Goal: Task Accomplishment & Management: Complete application form

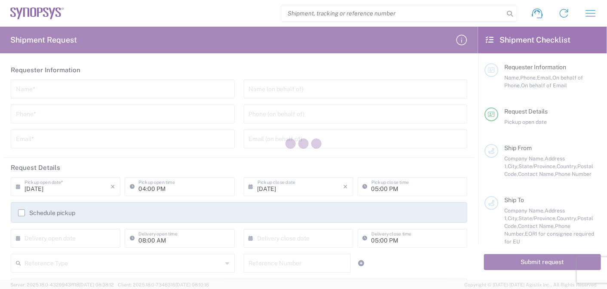
type input "[GEOGRAPHIC_DATA]"
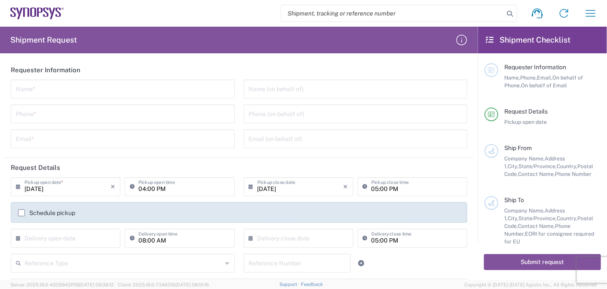
click at [0, 116] on form "Requester Information Name * Phone * Email * Name (on behalf of) Phone (on beha…" at bounding box center [239, 170] width 478 height 220
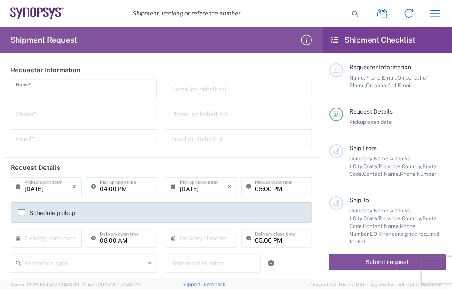
click at [42, 83] on input "text" at bounding box center [84, 88] width 136 height 15
paste input "[PERSON_NAME]"
type input "[PERSON_NAME]"
click at [198, 90] on input "text" at bounding box center [239, 88] width 136 height 15
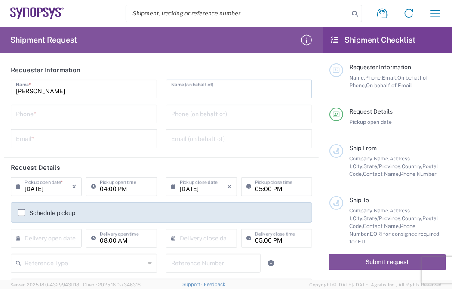
drag, startPoint x: 42, startPoint y: 112, endPoint x: 56, endPoint y: 112, distance: 14.6
click at [42, 112] on input "tel" at bounding box center [84, 113] width 136 height 15
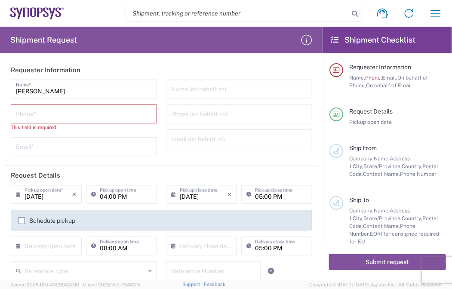
click at [89, 107] on input "tel" at bounding box center [84, 113] width 136 height 15
paste input "[PHONE_NUMBER]"
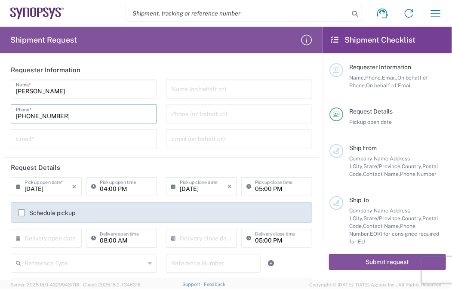
type input "[PHONE_NUMBER]"
click at [214, 114] on input "tel" at bounding box center [239, 113] width 136 height 15
paste input "[PHONE_NUMBER]"
type input "[PHONE_NUMBER]"
click at [106, 148] on div "[PERSON_NAME] Name * [PHONE_NUMBER] Phone * Email *" at bounding box center [83, 117] width 155 height 75
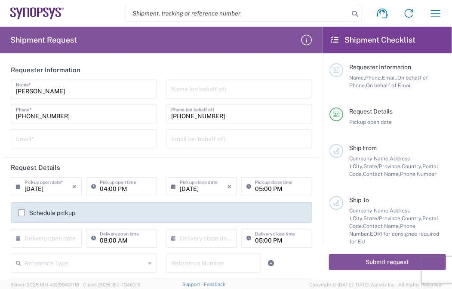
click at [123, 141] on input "text" at bounding box center [84, 138] width 136 height 15
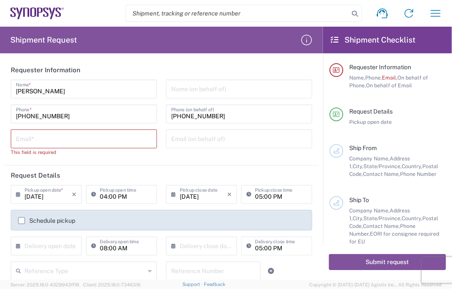
drag, startPoint x: 62, startPoint y: 143, endPoint x: 69, endPoint y: 142, distance: 6.5
click at [62, 143] on input "text" at bounding box center [84, 138] width 136 height 15
paste input "[EMAIL_ADDRESS][PERSON_NAME][DOMAIN_NAME]"
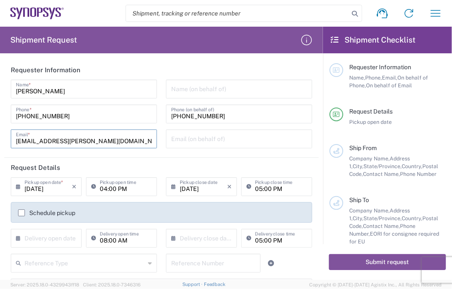
type input "[EMAIL_ADDRESS][PERSON_NAME][DOMAIN_NAME]"
click at [230, 143] on input "text" at bounding box center [239, 138] width 136 height 15
paste input "[EMAIL_ADDRESS][PERSON_NAME][DOMAIN_NAME]"
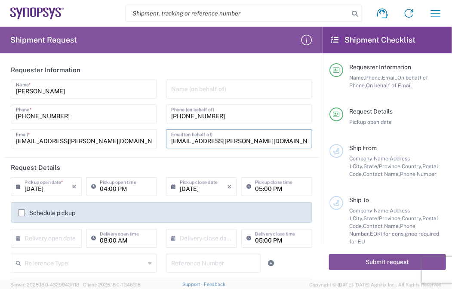
type input "[EMAIL_ADDRESS][PERSON_NAME][DOMAIN_NAME]"
click at [212, 92] on input "text" at bounding box center [239, 88] width 136 height 15
paste input "E-Elements Technology Co., Ltd"
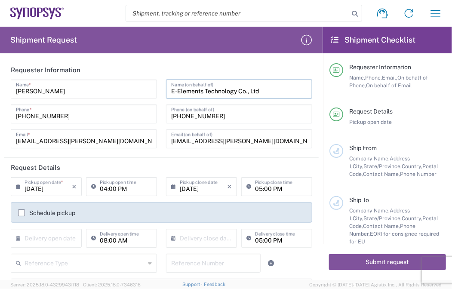
type input "E-Elements Technology Co., Ltd"
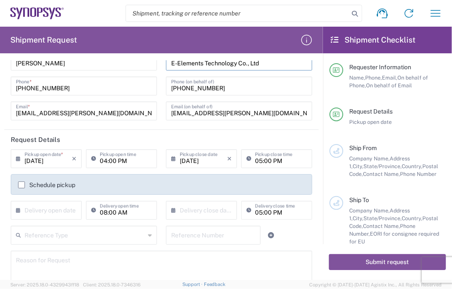
scroll to position [49, 0]
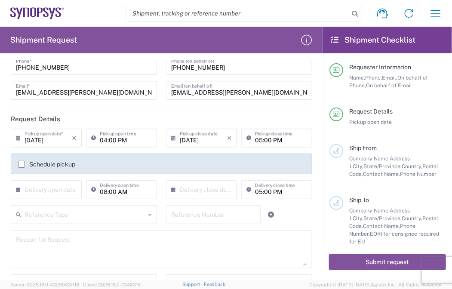
drag, startPoint x: 153, startPoint y: 137, endPoint x: 145, endPoint y: 140, distance: 8.3
click at [152, 137] on div "04:00 PM Pickup open time" at bounding box center [121, 138] width 71 height 19
click at [144, 141] on input "04:00 PM" at bounding box center [126, 137] width 52 height 15
drag, startPoint x: 144, startPoint y: 141, endPoint x: 62, endPoint y: 137, distance: 81.8
click at [62, 137] on div "[DATE] × Pickup open date * Cancel Apply 04:00 PM Pickup open time" at bounding box center [84, 141] width 151 height 25
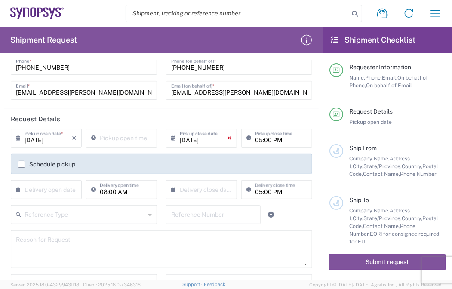
click at [227, 138] on icon "×" at bounding box center [229, 138] width 5 height 14
click at [289, 136] on input "05:00 PM" at bounding box center [281, 137] width 52 height 15
type input ":00 PM"
drag, startPoint x: 273, startPoint y: 140, endPoint x: 125, endPoint y: 133, distance: 147.7
click at [138, 135] on div "[DATE] × Pickup open date * Cancel Apply Pickup open time × Pickup close date C…" at bounding box center [161, 167] width 310 height 77
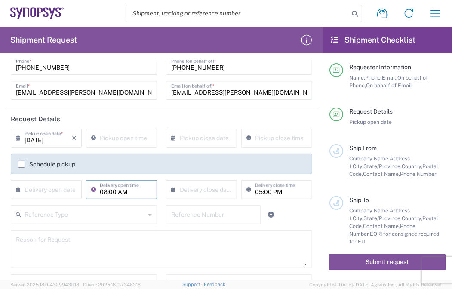
click at [132, 192] on input "08:00 AM" at bounding box center [126, 188] width 52 height 15
type input ":00 AM"
click at [42, 213] on input "text" at bounding box center [85, 213] width 120 height 15
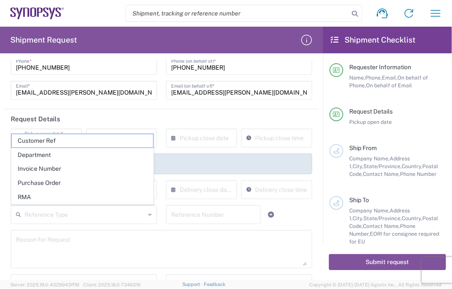
click at [0, 192] on form "Requester Information [PERSON_NAME] Name * [PHONE_NUMBER] Phone * [EMAIL_ADDRES…" at bounding box center [161, 170] width 323 height 220
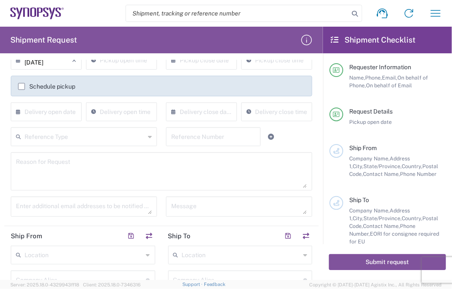
scroll to position [132, 0]
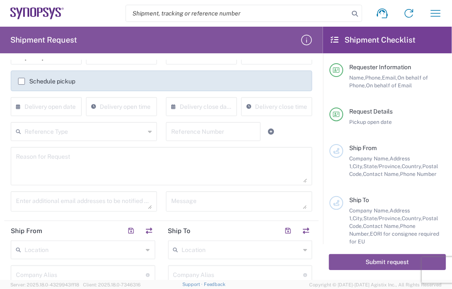
drag, startPoint x: 147, startPoint y: 126, endPoint x: 144, endPoint y: 132, distance: 6.4
click at [148, 127] on icon at bounding box center [150, 132] width 4 height 14
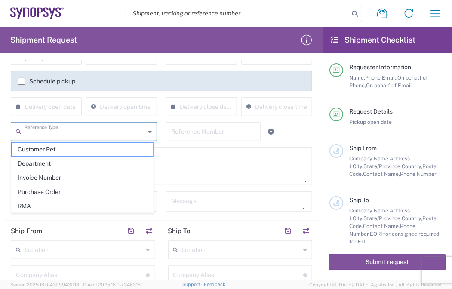
click at [191, 164] on textarea at bounding box center [161, 166] width 291 height 33
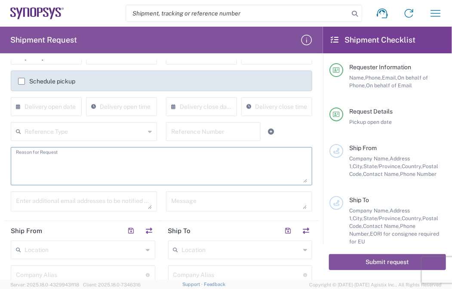
paste textarea "Shipment of 15 pcs of product SH100004216,model name HDMI_2_0_MGB2 to ALOM sub."
click at [180, 163] on textarea at bounding box center [161, 166] width 291 height 33
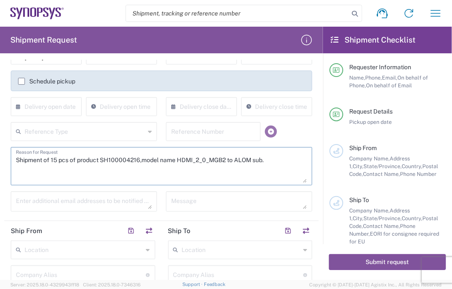
paste textarea "Shipment of 15 pcs of product SH100004216,model name HDMI_2_0_MGB2 to ALOM sub."
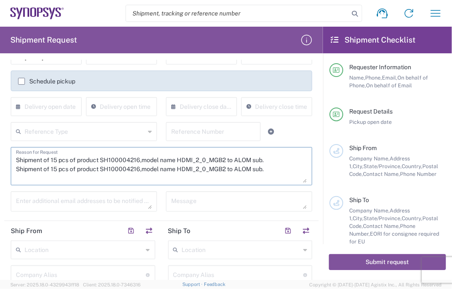
drag, startPoint x: 101, startPoint y: 160, endPoint x: 139, endPoint y: 160, distance: 37.8
click at [139, 160] on textarea "Shipment of 15 pcs of product SH100004216,model name HDMI_2_0_MGB2 to ALOM sub.…" at bounding box center [161, 166] width 291 height 33
paste textarea "39"
drag, startPoint x: 203, startPoint y: 160, endPoint x: 178, endPoint y: 163, distance: 25.7
click at [203, 160] on textarea "Shipment of 15 pcs of product SH100004396,model name HDMI_2_0_MGB2 to ALOM sub.…" at bounding box center [161, 166] width 291 height 33
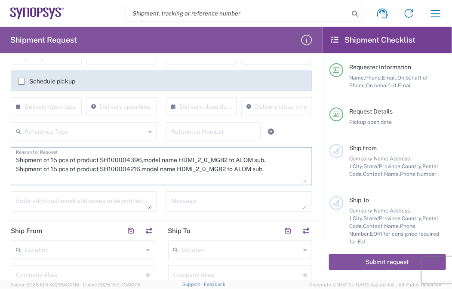
drag, startPoint x: 179, startPoint y: 158, endPoint x: 228, endPoint y: 161, distance: 49.5
click at [228, 161] on textarea "Shipment of 15 pcs of product SH100004396,model name HDMI_2_0_MGB2 to ALOM sub.…" at bounding box center [161, 166] width 291 height 33
paste textarea "APS HCP FIREFLY MGB2 HW"
drag, startPoint x: 102, startPoint y: 176, endPoint x: 138, endPoint y: 176, distance: 36.1
click at [138, 176] on textarea "Shipment of 15 pcs of product SH100004396,model name HAPS HCP FIREFLY MGB2 HW t…" at bounding box center [161, 166] width 291 height 33
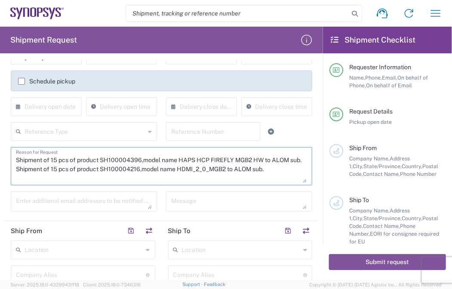
paste textarea "404"
click at [187, 179] on textarea "Shipment of 15 pcs of product SH100004396,model name HAPS HCP FIREFLY MGB2 HW t…" at bounding box center [161, 166] width 291 height 33
drag, startPoint x: 179, startPoint y: 178, endPoint x: 227, endPoint y: 175, distance: 47.8
click at [227, 175] on textarea "Shipment of 15 pcs of product SH100004396,model name HAPS HCP FIREFLY MGB2 HW t…" at bounding box center [161, 166] width 291 height 33
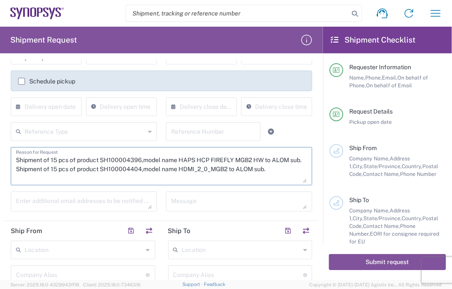
drag, startPoint x: 228, startPoint y: 177, endPoint x: 180, endPoint y: 177, distance: 48.6
click at [180, 177] on textarea "Shipment of 15 pcs of product SH100004396,model name HAPS HCP FIREFLY MGB2 HW t…" at bounding box center [161, 166] width 291 height 33
paste textarea "APS HCP SAS4 FIREFLY HW"
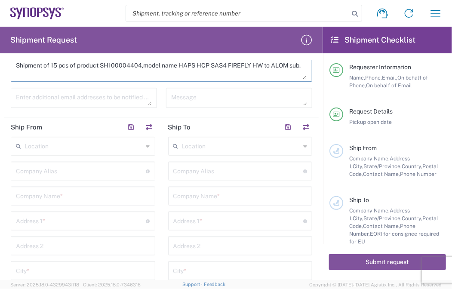
scroll to position [261, 0]
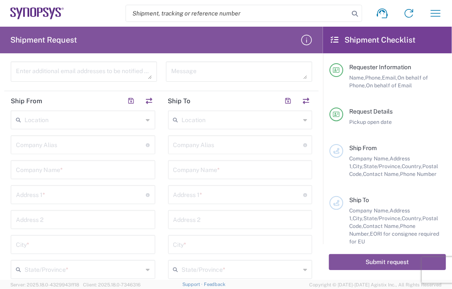
type textarea "Shipment of 15 pcs of product SH100004396,model name HAPS HCP FIREFLY MGB2 HW t…"
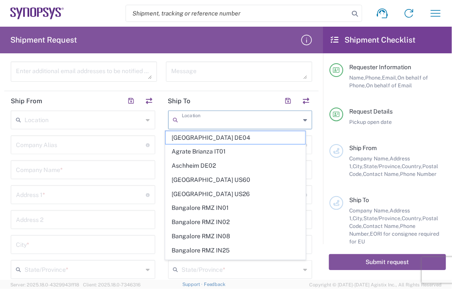
click at [206, 117] on input "text" at bounding box center [241, 119] width 119 height 15
click at [202, 114] on input "text" at bounding box center [241, 119] width 119 height 15
paste input "US01 ALOM"
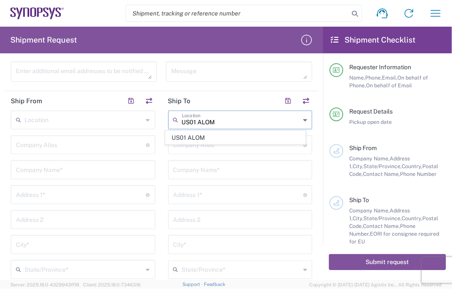
click at [212, 124] on input "US01 ALOM" at bounding box center [241, 119] width 119 height 15
click at [214, 133] on span "US01 ALOM" at bounding box center [235, 137] width 139 height 13
type input "US01 ALOM"
type input "Synopsys c/o ALOM"
type input "[STREET_ADDRESS]"
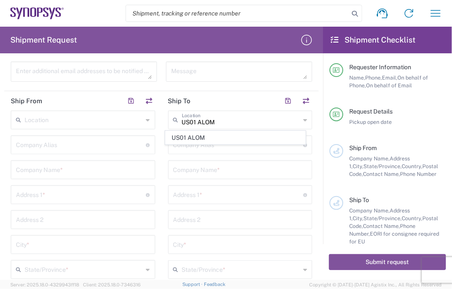
type input "Fremont"
type input "[US_STATE]"
type input "94539"
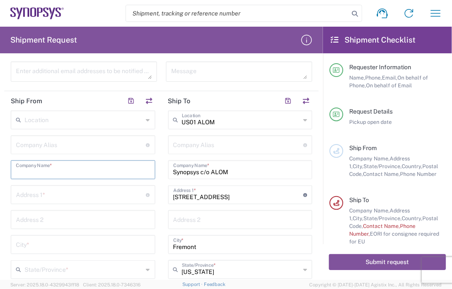
click at [81, 170] on input "text" at bounding box center [83, 169] width 134 height 15
paste input "E-Elements Technology Co., Ltd"
type input "E-Elements Technology Co., Ltd"
type input "[STREET_ADDRESS]"
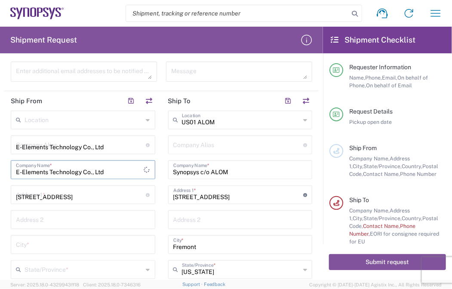
type input "Neihu Dist., [GEOGRAPHIC_DATA], [GEOGRAPHIC_DATA] (R.O.C.)"
type input "[GEOGRAPHIC_DATA]"
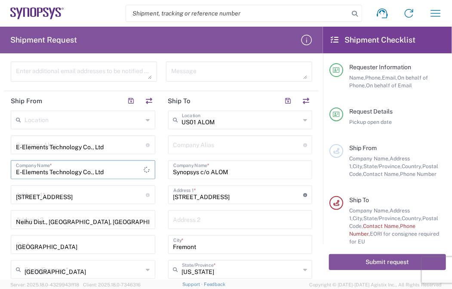
type input "台灣"
type input "11491"
type input "0227918139"
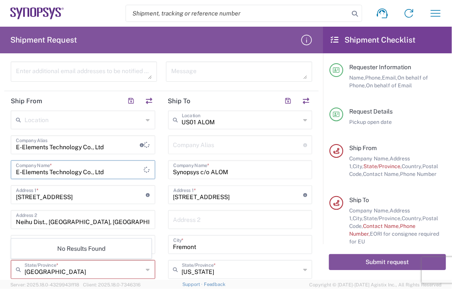
type input "E-Elements Technology Co., Ltd"
click at [158, 157] on main "Location [GEOGRAPHIC_DATA] DE04 Agrate Brianza IT01 [GEOGRAPHIC_DATA] DE02 [GEO…" at bounding box center [82, 288] width 157 height 355
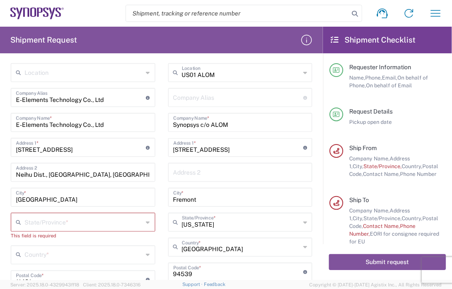
scroll to position [283, 0]
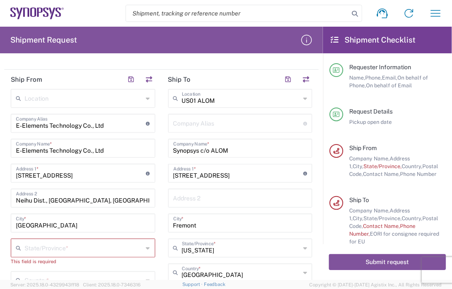
click at [84, 250] on input "text" at bounding box center [84, 247] width 119 height 15
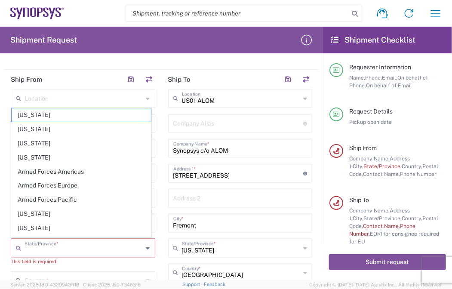
click at [3, 244] on form "Requester Information [PERSON_NAME] Name * [PHONE_NUMBER] Phone * [EMAIL_ADDRES…" at bounding box center [161, 170] width 323 height 220
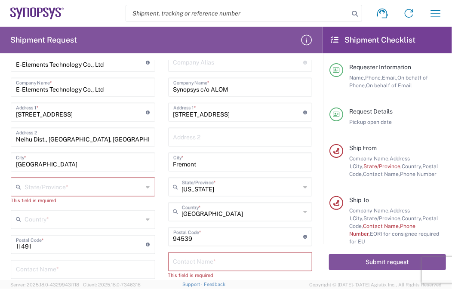
scroll to position [349, 0]
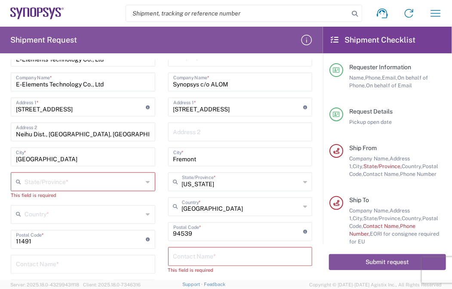
click at [37, 212] on input "text" at bounding box center [84, 213] width 119 height 15
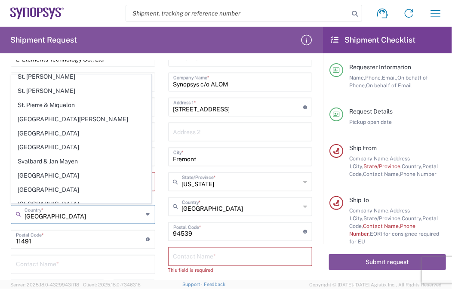
scroll to position [2984, 0]
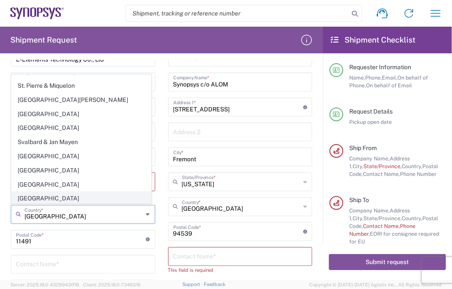
click at [77, 192] on span "[GEOGRAPHIC_DATA]" at bounding box center [81, 198] width 139 height 13
type input "[GEOGRAPHIC_DATA]"
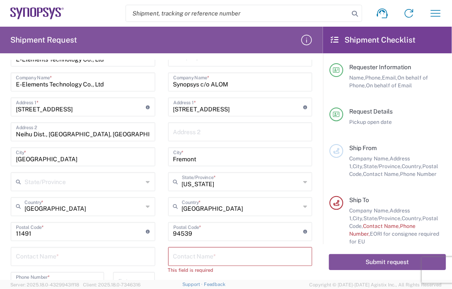
click at [96, 182] on input "text" at bounding box center [84, 181] width 119 height 15
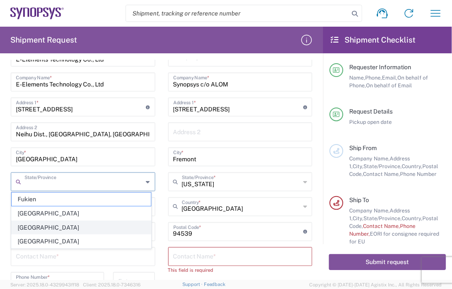
click at [44, 225] on span "[GEOGRAPHIC_DATA]" at bounding box center [81, 227] width 139 height 13
type input "[GEOGRAPHIC_DATA]"
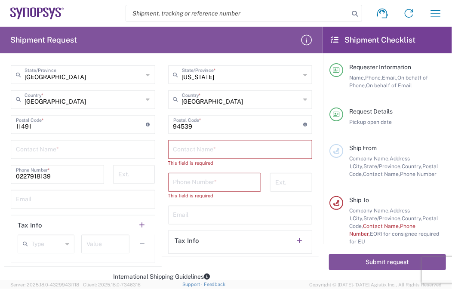
scroll to position [458, 0]
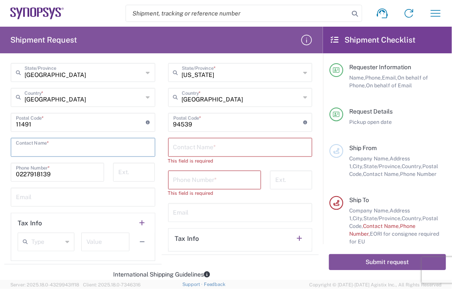
paste input "[PERSON_NAME]"
click at [75, 139] on input "text" at bounding box center [83, 146] width 134 height 15
type input "[PERSON_NAME]"
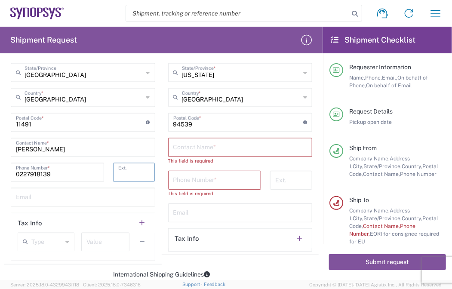
click at [119, 171] on input "tel" at bounding box center [134, 171] width 32 height 15
type input "206"
click at [109, 202] on input "text" at bounding box center [83, 196] width 134 height 15
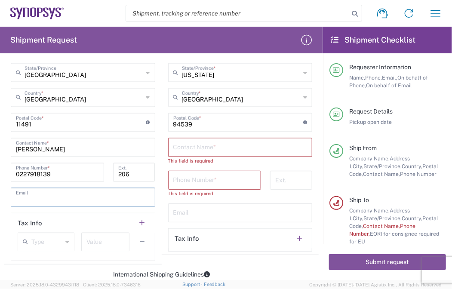
click at [68, 197] on input "text" at bounding box center [83, 196] width 134 height 15
paste input "[EMAIL_ADDRESS][DOMAIN_NAME]"
type input "[EMAIL_ADDRESS][DOMAIN_NAME]"
click at [279, 149] on input "text" at bounding box center [240, 146] width 134 height 15
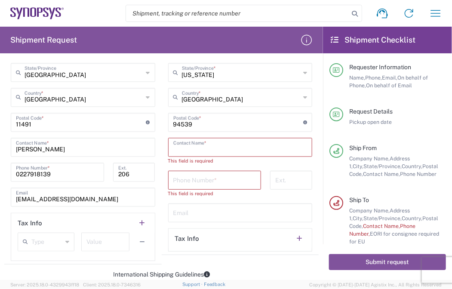
click at [253, 148] on input "text" at bounding box center [240, 146] width 134 height 15
paste input "[PERSON_NAME]"
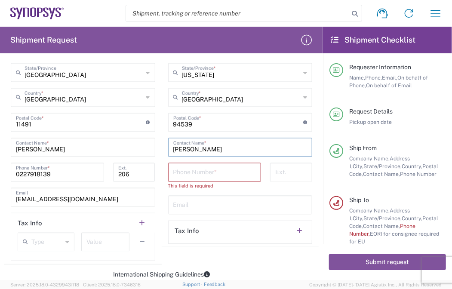
type input "[PERSON_NAME]"
drag, startPoint x: 196, startPoint y: 183, endPoint x: 198, endPoint y: 175, distance: 8.0
click at [196, 183] on div "This field is required" at bounding box center [214, 186] width 93 height 8
click at [198, 175] on input "tel" at bounding box center [214, 171] width 83 height 15
paste input "[PHONE_NUMBER]"
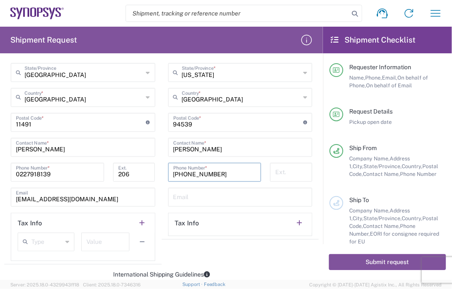
type input "[PHONE_NUMBER]"
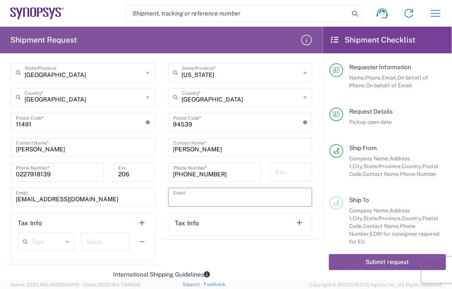
click at [198, 195] on input "text" at bounding box center [240, 196] width 134 height 15
paste input "[EMAIL_ADDRESS][DOMAIN_NAME]"
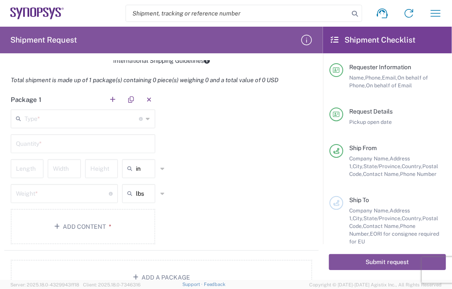
scroll to position [684, 0]
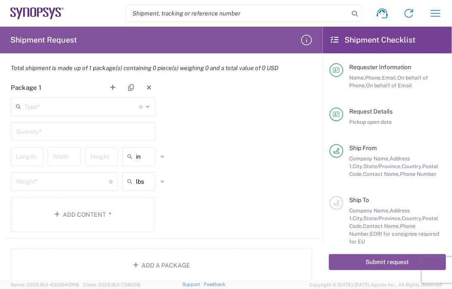
type input "[EMAIL_ADDRESS][DOMAIN_NAME]"
click at [83, 103] on input "text" at bounding box center [82, 105] width 115 height 15
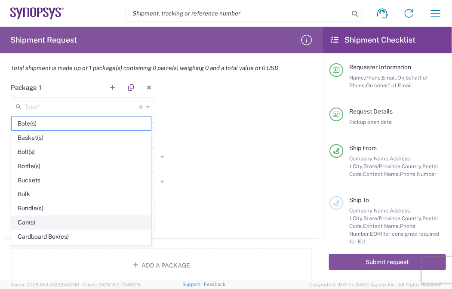
click at [49, 216] on span "Can(s)" at bounding box center [81, 222] width 139 height 13
type input "Can(s)"
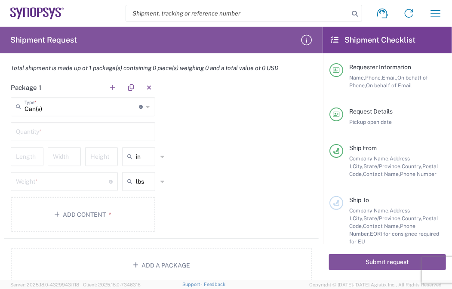
click at [75, 133] on input "text" at bounding box center [83, 130] width 134 height 15
type input "1"
click at [147, 158] on input "text" at bounding box center [147, 157] width 22 height 14
click at [137, 191] on span "cm" at bounding box center [136, 187] width 31 height 13
type input "cm"
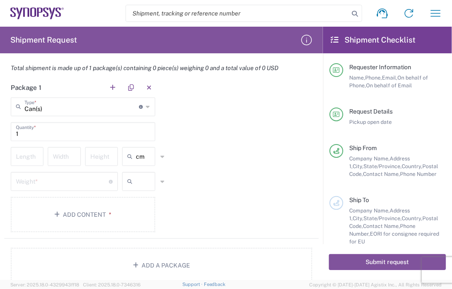
click at [137, 181] on input "text" at bounding box center [147, 182] width 22 height 14
click at [146, 212] on span "kgs" at bounding box center [136, 212] width 31 height 13
type input "kgs"
click at [30, 155] on input "number" at bounding box center [27, 155] width 22 height 15
type input "36"
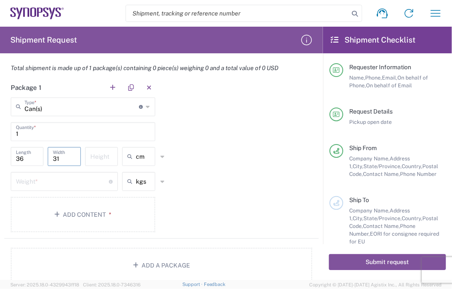
type input "31"
type input "26"
click at [73, 174] on input "number" at bounding box center [62, 180] width 93 height 15
type input "2.5"
click at [95, 212] on button "Add Content *" at bounding box center [83, 214] width 144 height 35
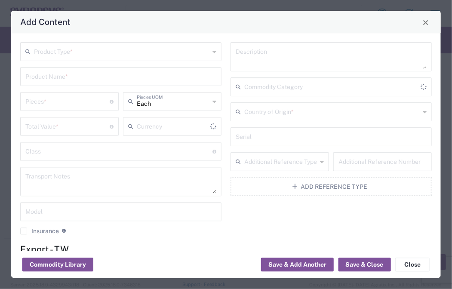
type input "US Dollar"
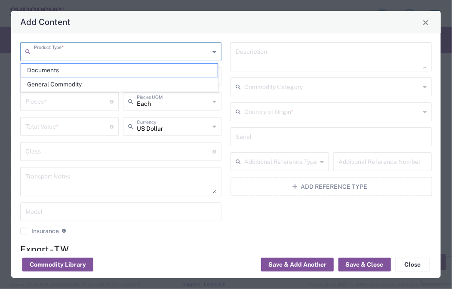
click at [89, 52] on input "text" at bounding box center [121, 51] width 175 height 15
paste input "HAPS HCP FIREFLY MGB2 HW"
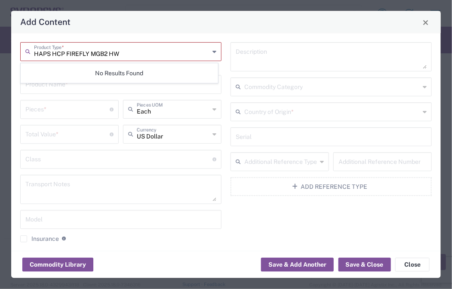
click at [178, 48] on input "HAPS HCP FIREFLY MGB2 HW" at bounding box center [121, 51] width 175 height 15
type input "HAPS HCP FIREFLY MGB2 HW"
click at [212, 54] on icon at bounding box center [214, 52] width 4 height 14
click at [212, 52] on icon at bounding box center [214, 52] width 4 height 14
drag, startPoint x: 187, startPoint y: 57, endPoint x: 0, endPoint y: 22, distance: 190.3
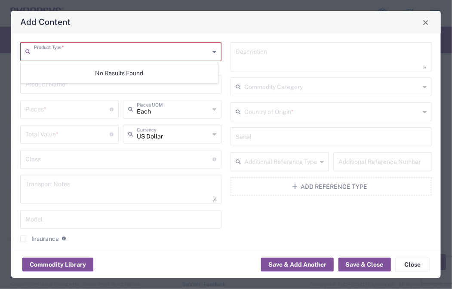
click at [0, 22] on div "Add Content Product Type * This field is required Product Name * Pieces * Numbe…" at bounding box center [226, 144] width 452 height 289
click at [212, 51] on icon at bounding box center [214, 52] width 4 height 14
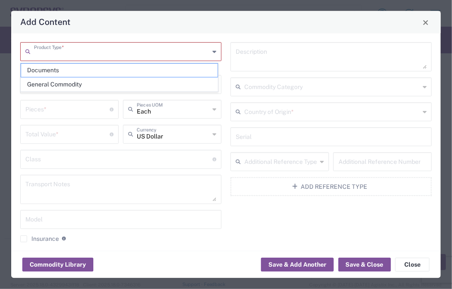
click at [143, 82] on span "General Commodity" at bounding box center [119, 84] width 197 height 13
type input "General Commodity"
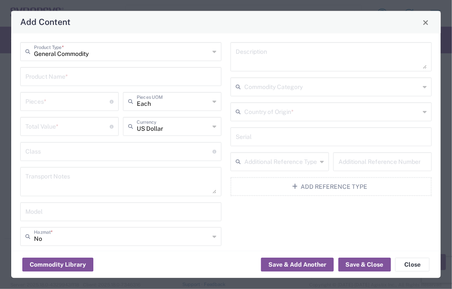
click at [110, 77] on input "text" at bounding box center [120, 76] width 191 height 15
paste input "HAPS HCP FIREFLY MGB2 HW"
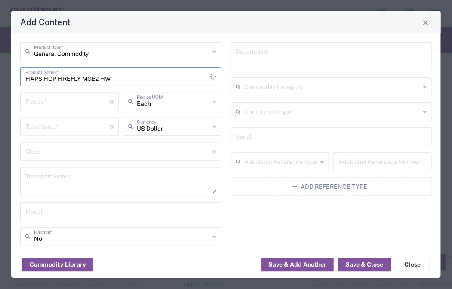
type input "HAPS HCP FIREFLY MGB2 HW"
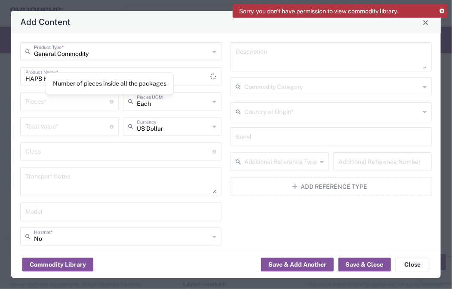
click at [59, 94] on input "number" at bounding box center [67, 101] width 84 height 15
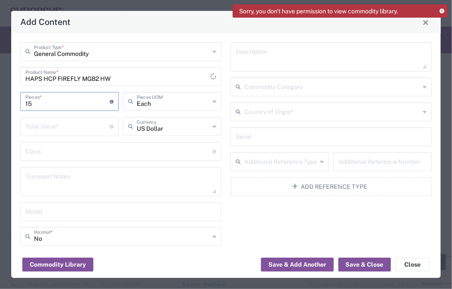
type input "15"
click at [30, 128] on input "number" at bounding box center [67, 126] width 84 height 15
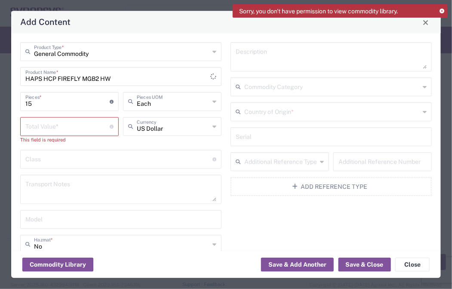
click at [77, 127] on input "number" at bounding box center [67, 126] width 84 height 15
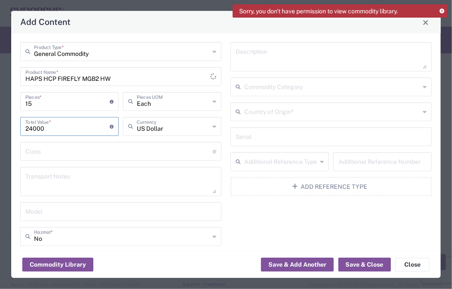
type input "24000"
click at [70, 176] on textarea at bounding box center [120, 182] width 191 height 24
drag, startPoint x: 64, startPoint y: 176, endPoint x: 73, endPoint y: 173, distance: 10.1
click at [64, 177] on textarea at bounding box center [120, 182] width 191 height 24
paste textarea "The shipment is transported by KWE using air freight."
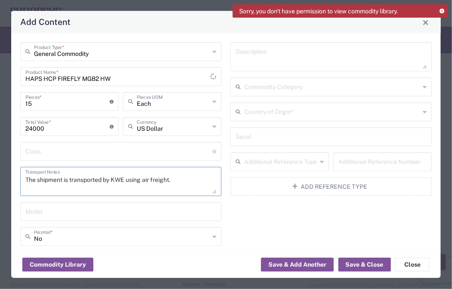
type textarea "The shipment is transported by KWE using air freight."
click at [297, 59] on textarea at bounding box center [331, 57] width 191 height 24
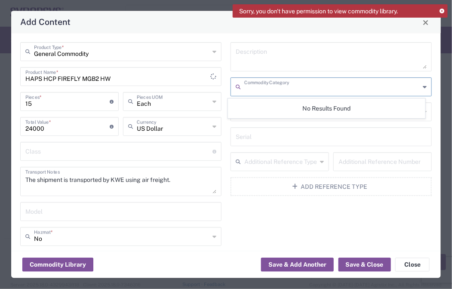
click at [295, 89] on input "text" at bounding box center [331, 86] width 175 height 15
click at [261, 207] on div "Description Commodity Category Country of Origin * Serial Additional Reference …" at bounding box center [331, 180] width 210 height 274
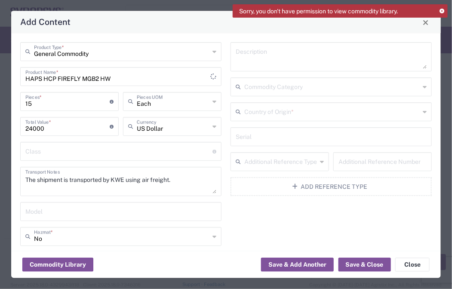
click at [293, 109] on input "text" at bounding box center [331, 111] width 175 height 15
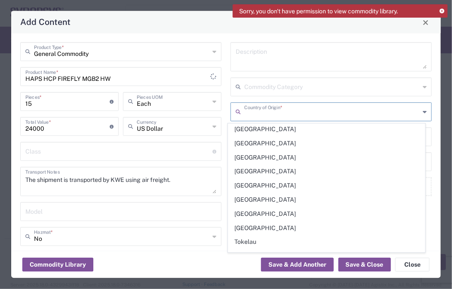
scroll to position [2915, 0]
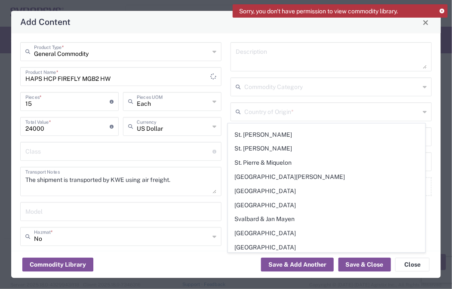
click at [344, 269] on span "[GEOGRAPHIC_DATA]" at bounding box center [326, 275] width 197 height 13
type input "[GEOGRAPHIC_DATA]"
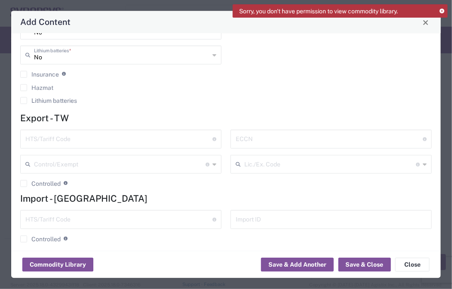
scroll to position [208, 0]
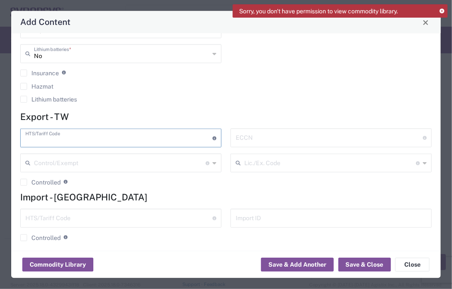
click at [71, 140] on input "text" at bounding box center [118, 137] width 187 height 15
paste input "8473.30.1180"
type input "8473.30.1180"
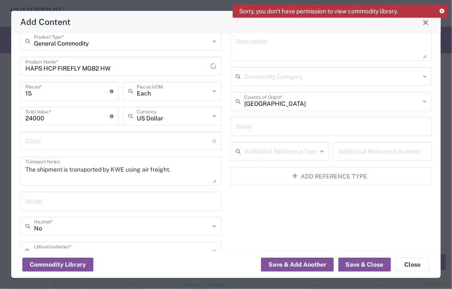
scroll to position [0, 0]
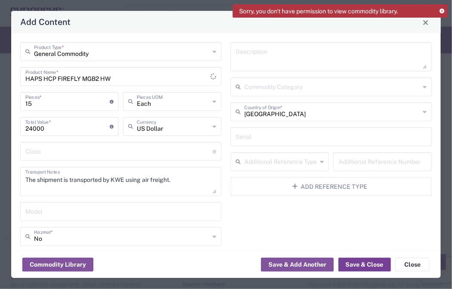
click at [354, 264] on button "Save & Close" at bounding box center [364, 265] width 52 height 14
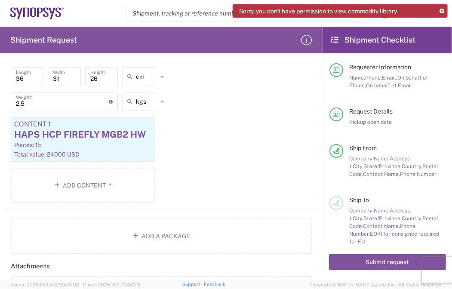
scroll to position [777, 0]
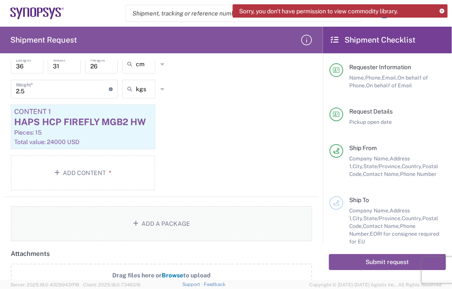
click at [162, 213] on button "Add a Package" at bounding box center [161, 223] width 301 height 35
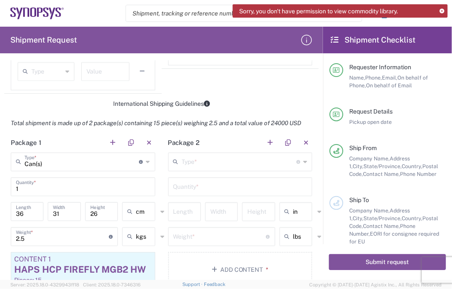
scroll to position [610, 0]
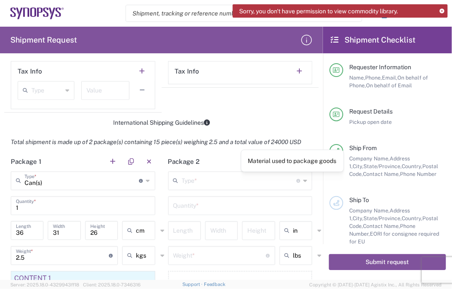
click at [246, 179] on input "text" at bounding box center [239, 179] width 115 height 15
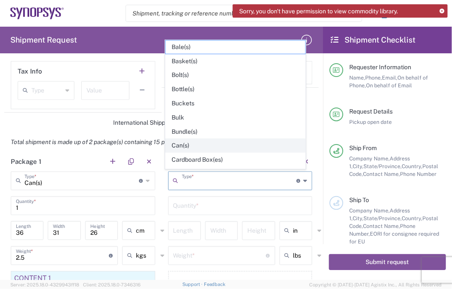
click at [199, 141] on span "Can(s)" at bounding box center [235, 145] width 139 height 13
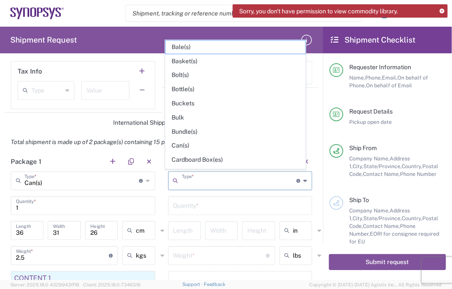
type input "Can(s)"
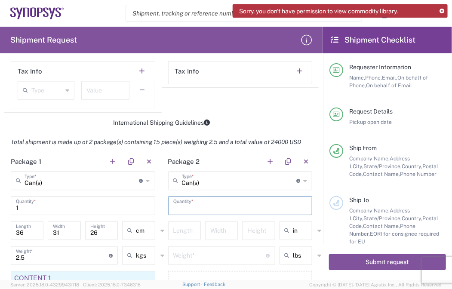
click at [212, 201] on input "text" at bounding box center [240, 204] width 134 height 15
type input "1"
click at [293, 225] on input "in" at bounding box center [304, 231] width 22 height 14
click at [287, 255] on span "cm" at bounding box center [290, 261] width 31 height 13
type input "cm"
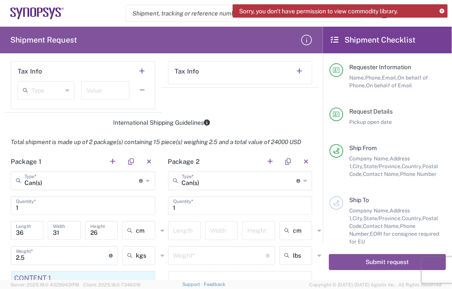
click at [286, 258] on icon at bounding box center [289, 256] width 9 height 14
click at [295, 234] on span "kgs" at bounding box center [290, 236] width 31 height 13
type input "kgs"
click at [191, 228] on input "number" at bounding box center [184, 229] width 22 height 15
type input "48"
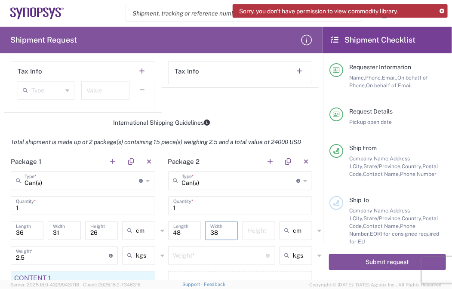
type input "38"
type input "36"
type input "cm"
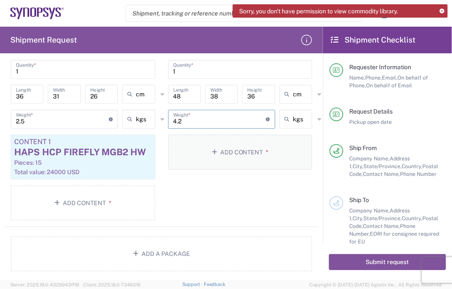
scroll to position [749, 0]
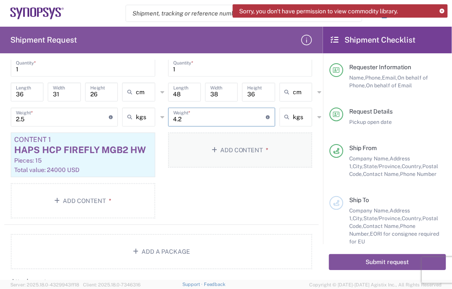
type input "4.2"
click at [250, 150] on button "Add Content *" at bounding box center [240, 149] width 144 height 35
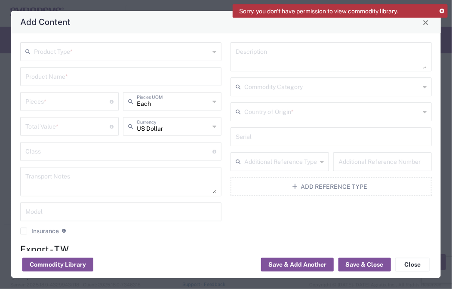
click at [117, 49] on input "text" at bounding box center [121, 51] width 175 height 15
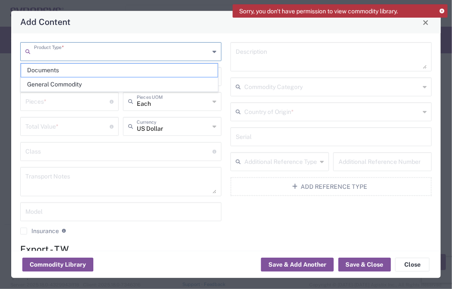
drag, startPoint x: 117, startPoint y: 49, endPoint x: 75, endPoint y: 81, distance: 52.7
click at [75, 81] on span "General Commodity" at bounding box center [119, 84] width 197 height 13
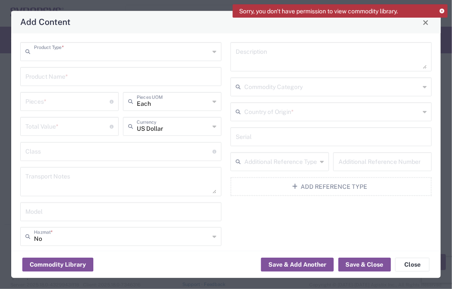
type input "General Commodity"
click at [75, 79] on input "text" at bounding box center [120, 76] width 191 height 15
paste input "HAPS HCP SAS4 FIREFLY HW"
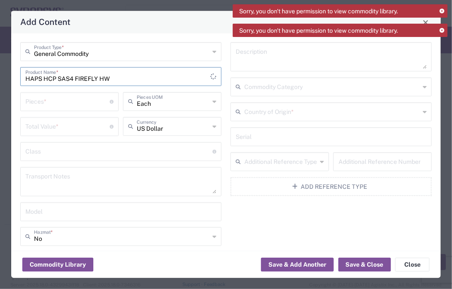
type input "HAPS HCP SAS4 FIREFLY HW"
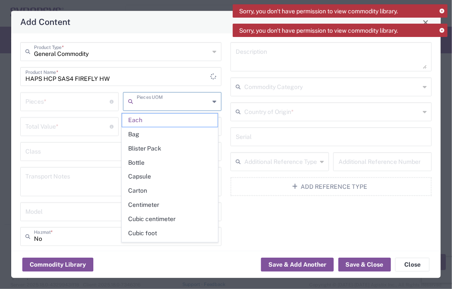
click at [158, 105] on input "text" at bounding box center [173, 101] width 73 height 15
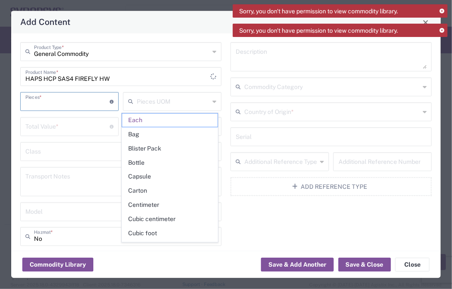
click at [105, 106] on input "number" at bounding box center [67, 101] width 84 height 15
type input "Each"
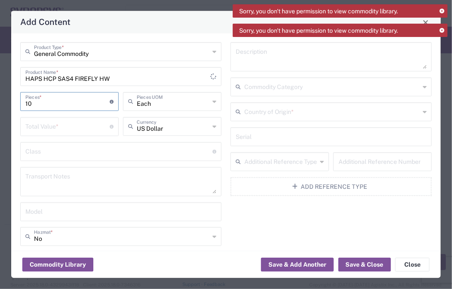
type input "10"
click at [51, 129] on input "number" at bounding box center [67, 126] width 84 height 15
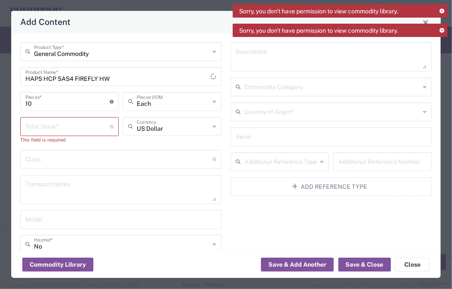
click at [75, 124] on input "number" at bounding box center [67, 126] width 84 height 15
click at [35, 127] on input "number" at bounding box center [67, 126] width 84 height 15
type input "15000"
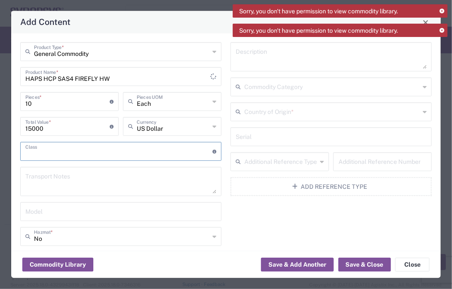
click at [67, 153] on input "text" at bounding box center [118, 151] width 187 height 15
click at [77, 185] on textarea at bounding box center [120, 182] width 191 height 24
paste textarea "The shipment is transported by KWE using air freight."
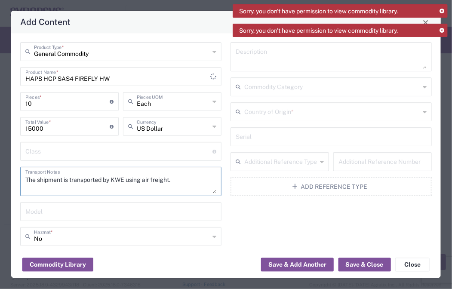
type textarea "The shipment is transported by KWE using air freight."
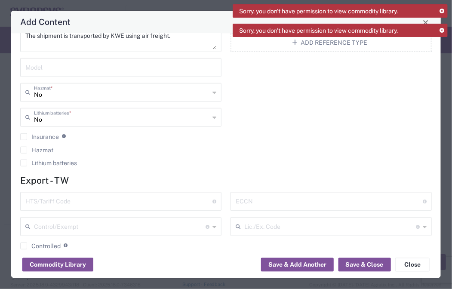
scroll to position [155, 0]
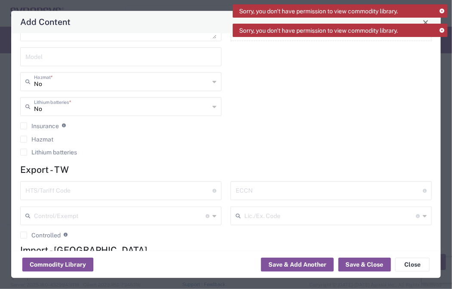
click at [117, 183] on input "text" at bounding box center [118, 190] width 187 height 15
paste input "8473.30.1180"
type input "8473.30.1180"
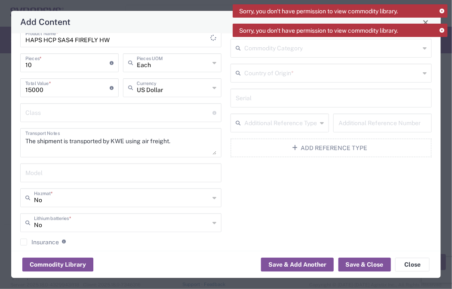
scroll to position [0, 0]
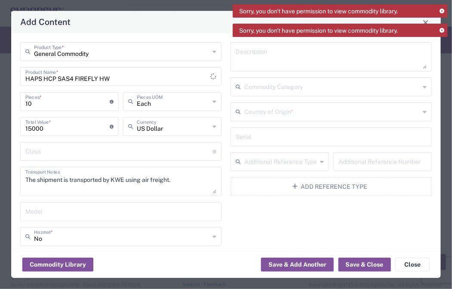
click at [322, 113] on input "text" at bounding box center [331, 111] width 175 height 15
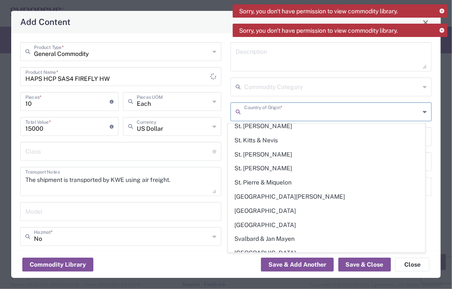
scroll to position [2994, 0]
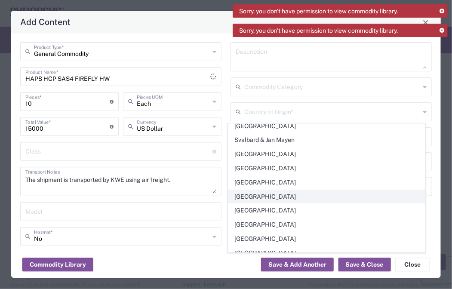
click at [252, 190] on span "[GEOGRAPHIC_DATA]" at bounding box center [326, 196] width 197 height 13
type input "[GEOGRAPHIC_DATA]"
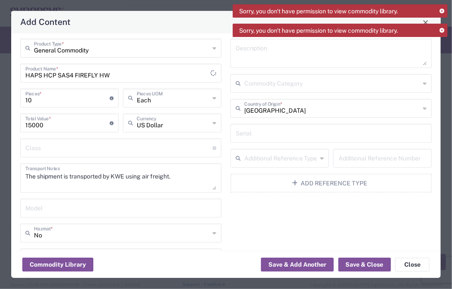
scroll to position [0, 0]
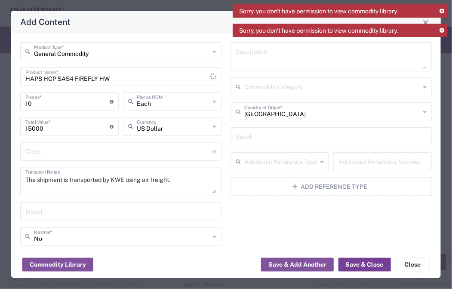
click at [369, 264] on button "Save & Close" at bounding box center [364, 265] width 52 height 14
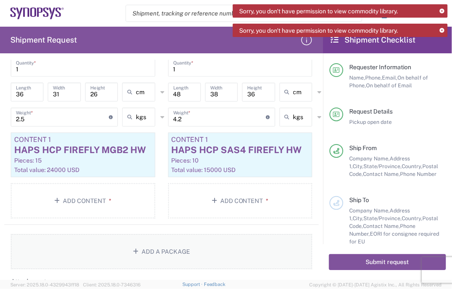
click at [264, 245] on button "Add a Package" at bounding box center [161, 251] width 301 height 35
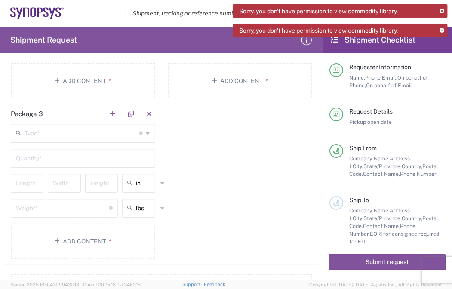
scroll to position [867, 0]
click at [129, 181] on icon at bounding box center [131, 185] width 9 height 14
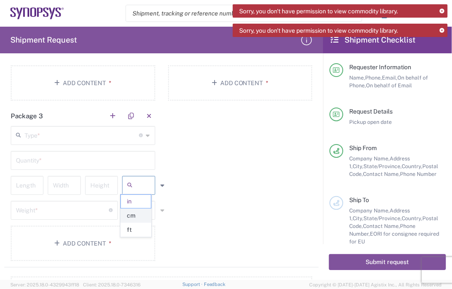
click at [142, 219] on span "cm" at bounding box center [136, 215] width 31 height 13
type input "cm"
click at [143, 210] on input "text" at bounding box center [147, 210] width 22 height 14
click at [133, 236] on span "kgs" at bounding box center [136, 240] width 31 height 13
type input "kgs"
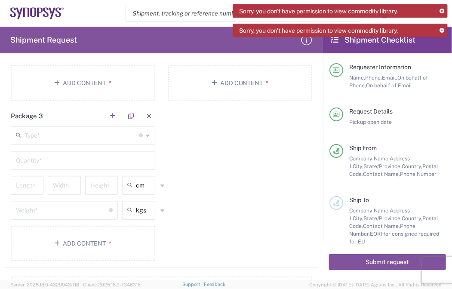
click at [81, 127] on input "text" at bounding box center [82, 134] width 115 height 15
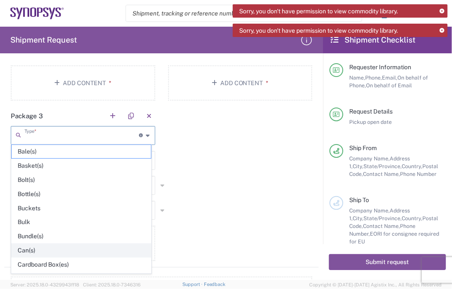
click at [44, 244] on span "Can(s)" at bounding box center [81, 250] width 139 height 13
type input "Can(s)"
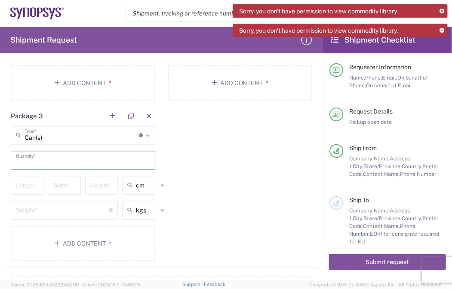
click at [59, 160] on input "text" at bounding box center [83, 159] width 134 height 15
type input "5"
click at [32, 186] on input "number" at bounding box center [27, 184] width 22 height 15
type input "3"
type input "39"
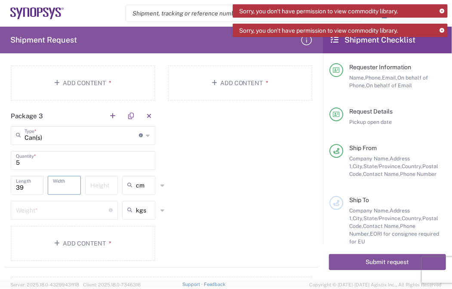
click at [70, 184] on input "number" at bounding box center [64, 184] width 22 height 15
type input "34"
type input "29"
click at [60, 213] on input "number" at bounding box center [62, 209] width 93 height 15
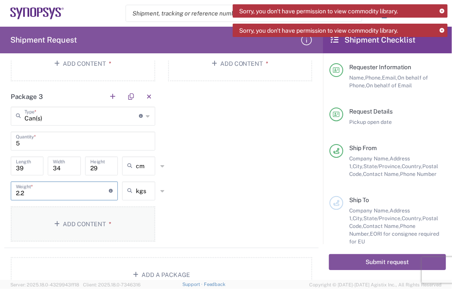
type input "2.2"
click at [89, 242] on button "Add Content *" at bounding box center [83, 223] width 144 height 35
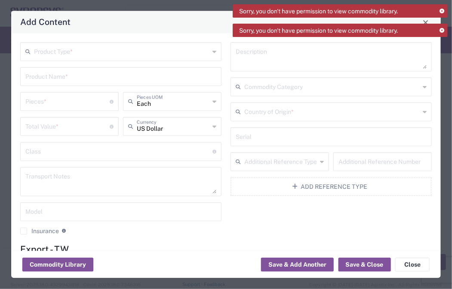
click at [125, 51] on input "text" at bounding box center [121, 51] width 175 height 15
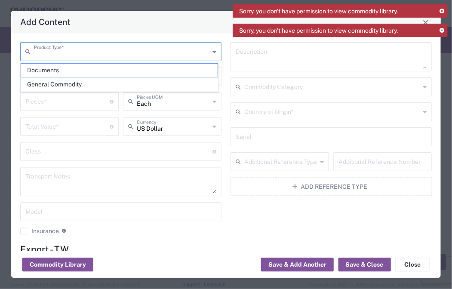
click at [83, 84] on span "General Commodity" at bounding box center [119, 84] width 197 height 13
type input "General Commodity"
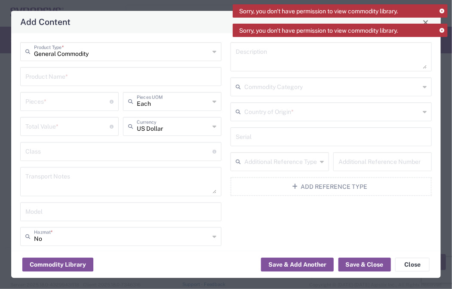
click at [90, 80] on input "text" at bounding box center [120, 76] width 191 height 15
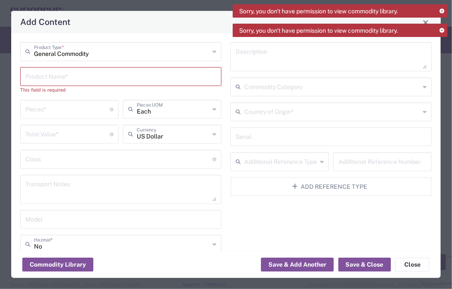
click at [108, 85] on div "Product Name *" at bounding box center [120, 77] width 201 height 19
paste input "HAPS HCP SAS4 FIREFLY HW"
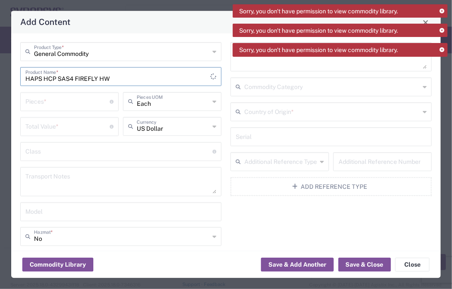
type input "HAPS HCP SAS4 FIREFLY HW"
click at [82, 103] on input "number" at bounding box center [67, 101] width 84 height 15
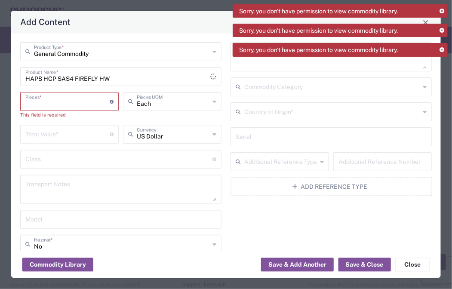
click at [58, 96] on input "number" at bounding box center [67, 101] width 84 height 15
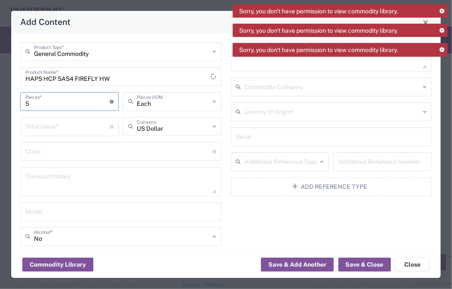
type input "5"
click at [84, 125] on input "number" at bounding box center [67, 126] width 84 height 15
type input "7500"
click at [122, 176] on textarea at bounding box center [120, 182] width 191 height 24
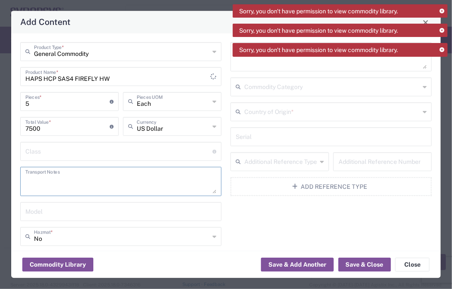
paste textarea "The shipment is transported by KWE using air freight."
type textarea "The shipment is transported by KWE using air freight."
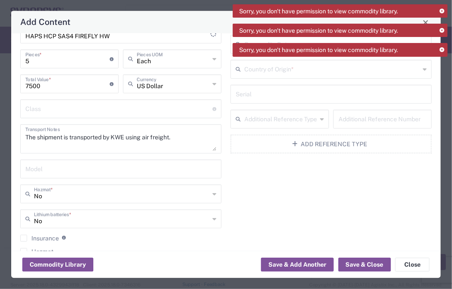
scroll to position [0, 0]
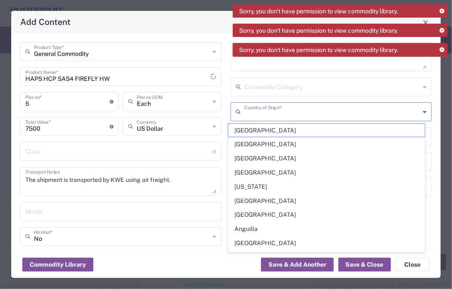
click at [310, 118] on input "text" at bounding box center [331, 111] width 175 height 15
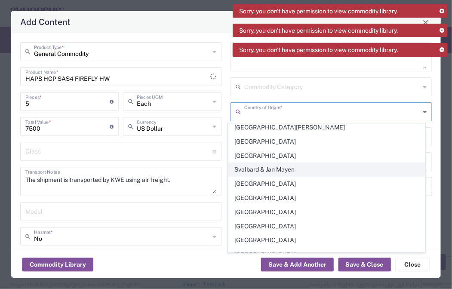
scroll to position [2905, 0]
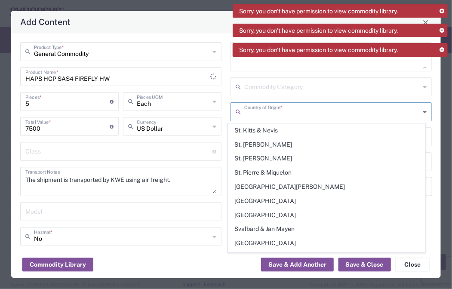
click at [272, 279] on span "[GEOGRAPHIC_DATA]" at bounding box center [326, 285] width 197 height 13
type input "[GEOGRAPHIC_DATA]"
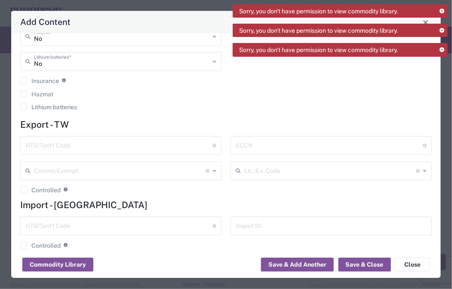
scroll to position [192, 0]
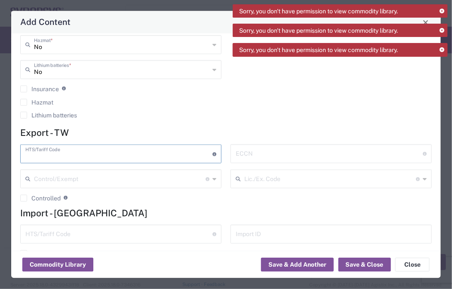
click at [115, 148] on input "text" at bounding box center [118, 153] width 187 height 15
paste input "8473.30.1180"
type input "8473.30.1180"
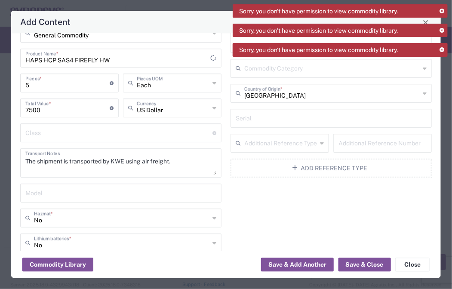
scroll to position [0, 0]
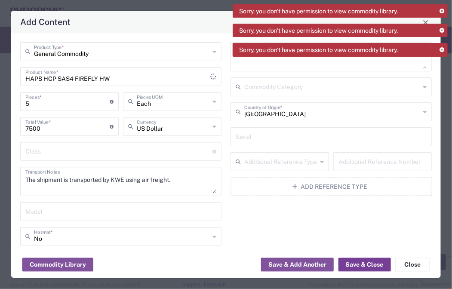
click at [372, 263] on button "Save & Close" at bounding box center [364, 265] width 52 height 14
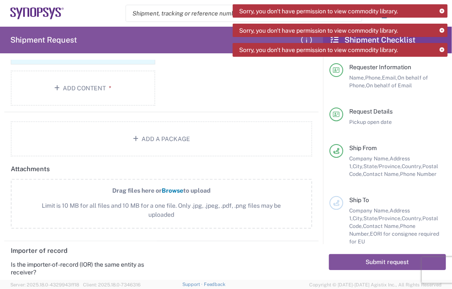
scroll to position [1109, 0]
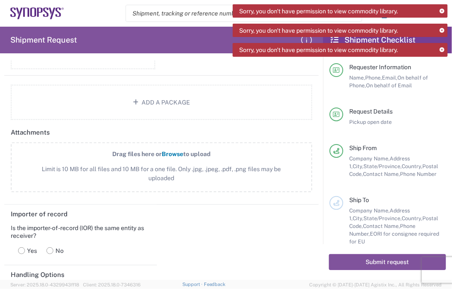
click at [109, 183] on span "Limit is 10 MB for all files and 10 MB for a one file. Only .jpg, .jpeg, .pdf, …" at bounding box center [162, 174] width 264 height 18
click at [0, 0] on input "Drag files here or Browse to upload Limit is 10 MB for all files and 10 MB for …" at bounding box center [0, 0] width 0 height 0
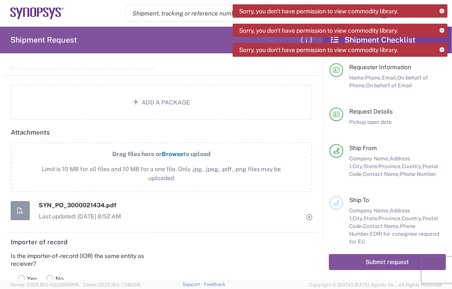
click at [137, 183] on span "Limit is 10 MB for all files and 10 MB for a one file. Only .jpg, .jpeg, .pdf, …" at bounding box center [162, 174] width 264 height 18
click at [0, 0] on input "Drag files here or Browse to upload Limit is 10 MB for all files and 10 MB for …" at bounding box center [0, 0] width 0 height 0
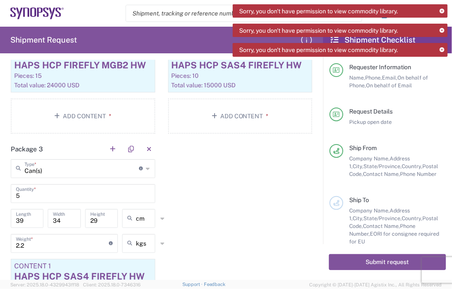
scroll to position [854, 0]
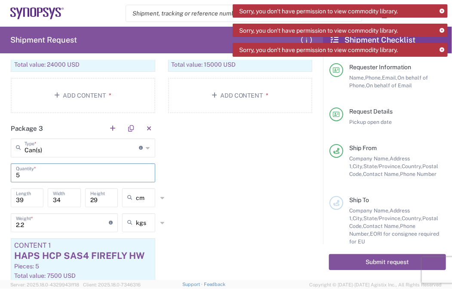
drag, startPoint x: 65, startPoint y: 195, endPoint x: 0, endPoint y: 184, distance: 66.2
click at [0, 184] on form "Requester Information [PERSON_NAME] Name * [PHONE_NUMBER] Phone * [EMAIL_ADDRES…" at bounding box center [161, 170] width 323 height 220
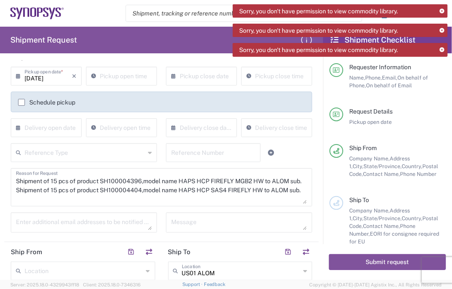
scroll to position [116, 0]
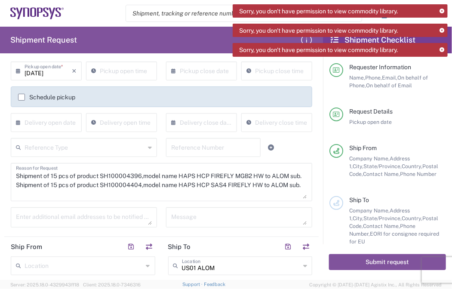
type input "1"
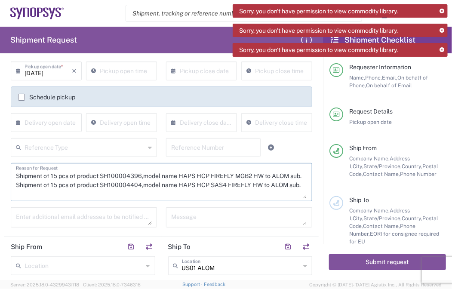
scroll to position [9, 0]
click at [228, 198] on textarea "Shipment of 15 pcs of product SH100004396,model name HAPS HCP FIREFLY MGB2 HW t…" at bounding box center [161, 182] width 291 height 33
click at [69, 187] on textarea "Shipment of 15 pcs of product SH100004396,model name HAPS HCP FIREFLY MGB2 HW t…" at bounding box center [161, 182] width 291 height 33
click at [40, 191] on textarea "Shipment of 15 pcs of product SH100004396,model name HAPS HCP FIREFLY MGB2 HW t…" at bounding box center [161, 182] width 291 height 33
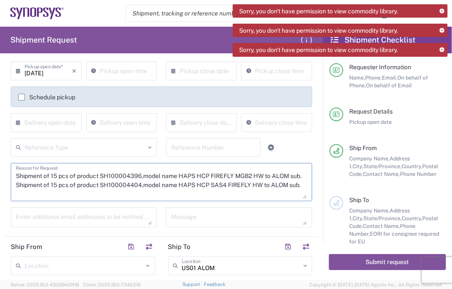
paste textarea "KWE Tracking No. as below for your reference: 590050316061"
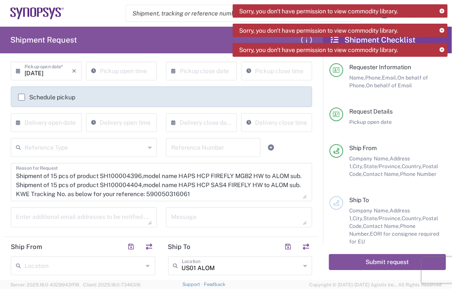
scroll to position [18, 0]
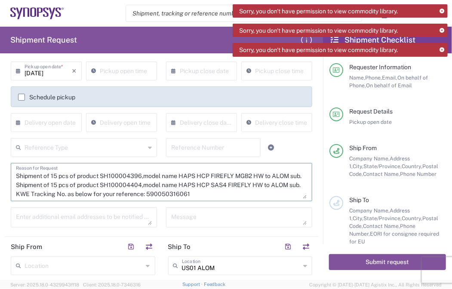
drag, startPoint x: 183, startPoint y: 197, endPoint x: 147, endPoint y: 192, distance: 36.4
click at [147, 192] on textarea "Shipment of 15 pcs of product SH100004396,model name HAPS HCP FIREFLY MGB2 HW t…" at bounding box center [161, 182] width 291 height 33
paste textarea "7682"
drag, startPoint x: 195, startPoint y: 194, endPoint x: 12, endPoint y: 195, distance: 183.2
click at [12, 195] on div "Shipment of 15 pcs of product SH100004396,model name HAPS HCP FIREFLY MGB2 HW t…" at bounding box center [161, 182] width 301 height 38
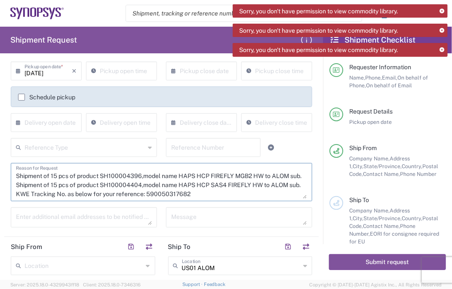
type textarea "Shipment of 15 pcs of product SH100004396,model name HAPS HCP FIREFLY MGB2 HW t…"
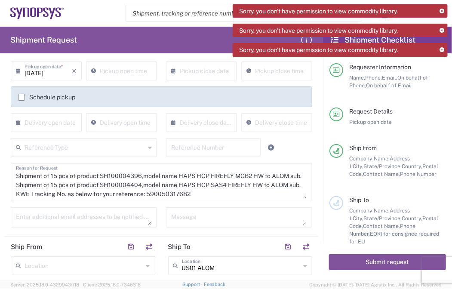
click at [317, 99] on form "Requester Information [PERSON_NAME] Name * [PHONE_NUMBER] Phone * [EMAIL_ADDRES…" at bounding box center [161, 170] width 323 height 220
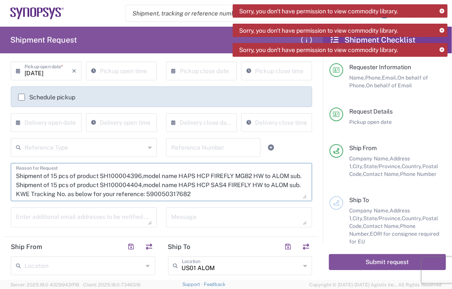
click at [298, 170] on textarea "Shipment of 15 pcs of product SH100004396,model name HAPS HCP FIREFLY MGB2 HW t…" at bounding box center [161, 182] width 291 height 33
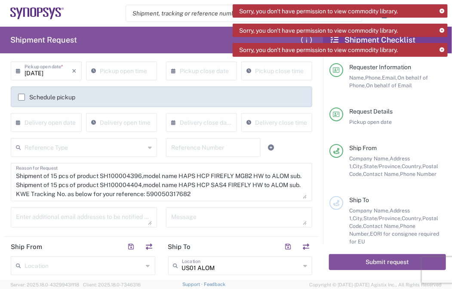
click at [301, 140] on div at bounding box center [291, 147] width 52 height 19
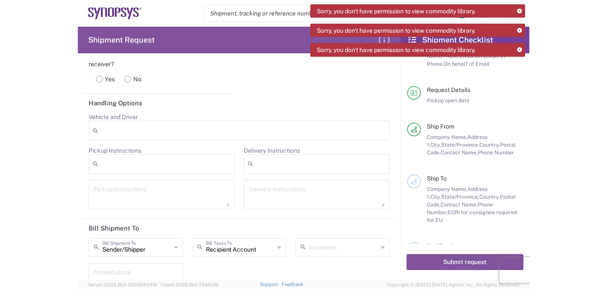
scroll to position [1417, 0]
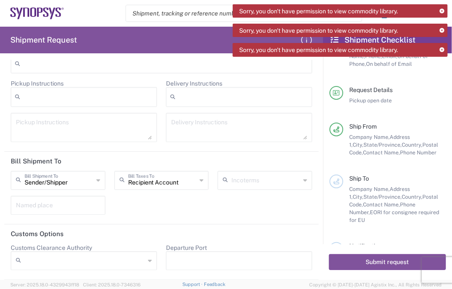
click at [382, 271] on div "Submit request" at bounding box center [387, 262] width 129 height 36
click at [383, 266] on button "Submit request" at bounding box center [387, 262] width 117 height 16
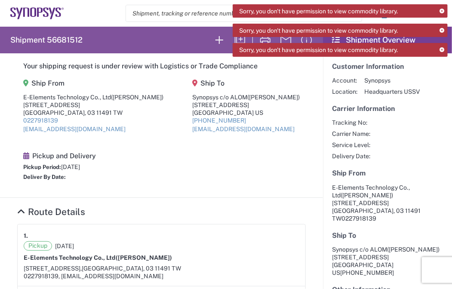
click at [186, 141] on agx-shipment-main-routing-info "Ship From E-Elements Technology Co., Ltd ([PERSON_NAME][STREET_ADDRESS] 11491 T…" at bounding box center [161, 131] width 289 height 116
